Goal: Transaction & Acquisition: Purchase product/service

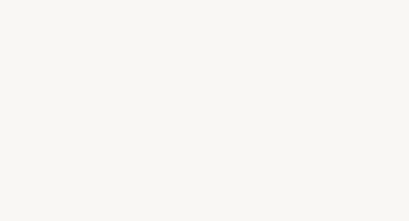
select select "ES"
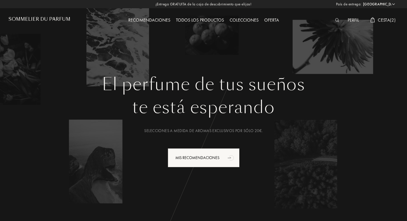
click at [195, 21] on div "Todos los productos" at bounding box center [200, 20] width 54 height 7
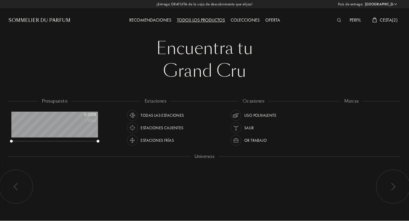
select select "ES"
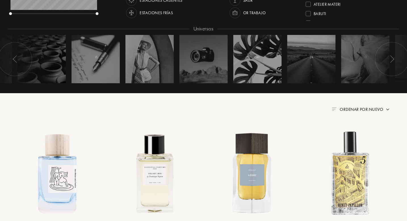
scroll to position [156, 0]
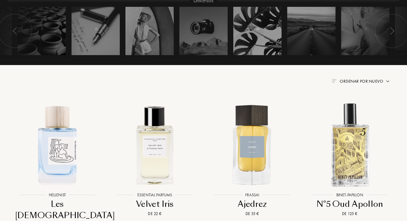
click at [360, 79] on span "Ordenar por: Nuevo" at bounding box center [361, 81] width 43 height 6
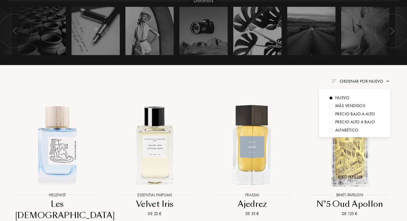
click at [351, 102] on div "Más vendidos" at bounding box center [350, 105] width 30 height 7
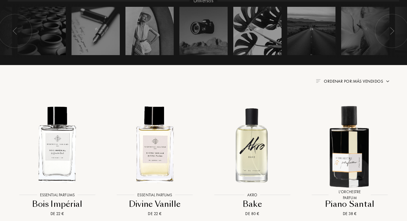
click at [379, 83] on span "Ordenar por: Más vendidos" at bounding box center [353, 81] width 59 height 6
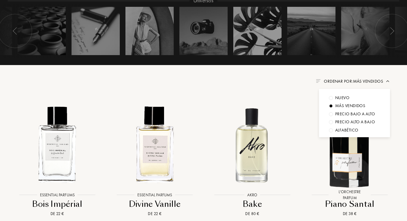
click at [371, 98] on div "Nuevo" at bounding box center [354, 98] width 51 height 7
